Goal: Information Seeking & Learning: Check status

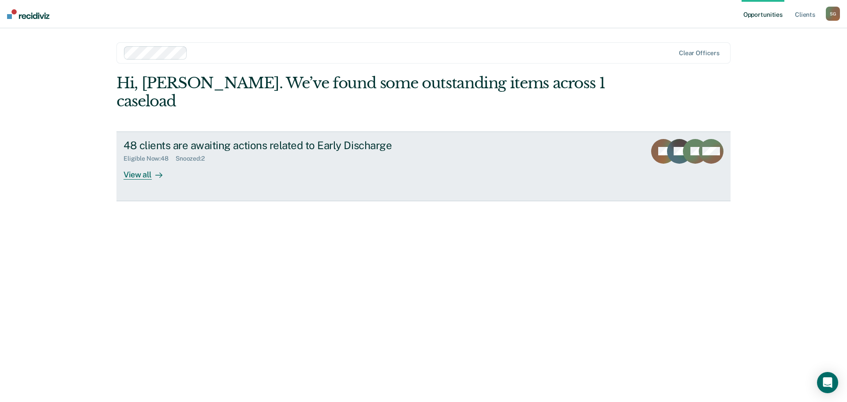
click at [150, 162] on div "View all" at bounding box center [148, 170] width 49 height 17
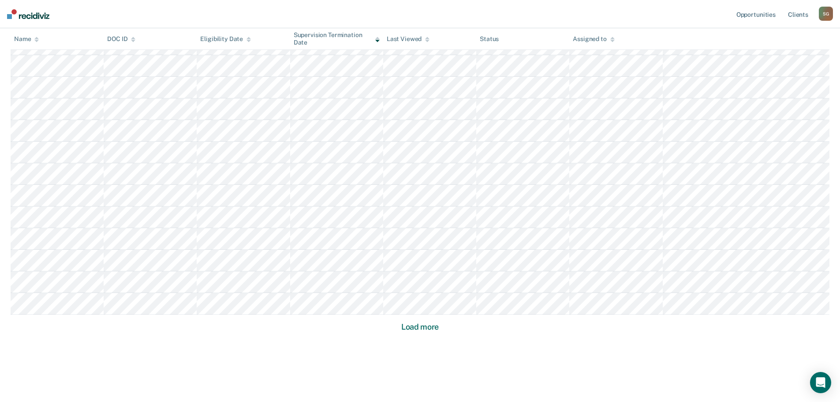
scroll to position [508, 0]
